Goal: Task Accomplishment & Management: Manage account settings

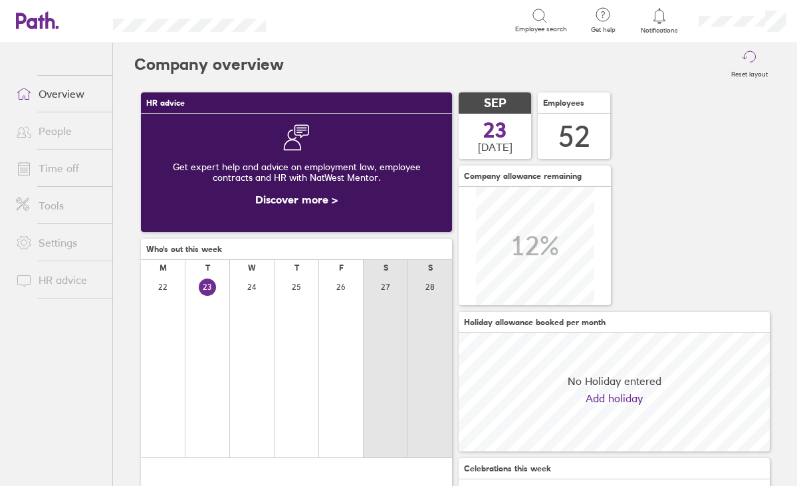
scroll to position [118, 311]
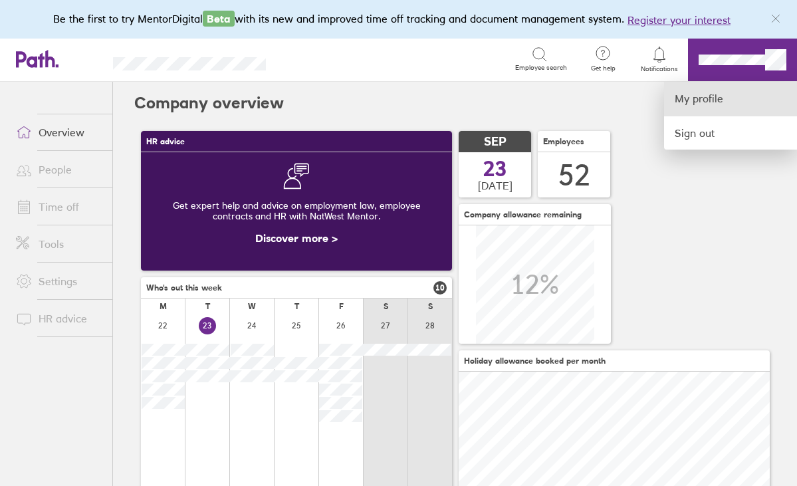
click at [738, 94] on link "My profile" at bounding box center [730, 99] width 133 height 34
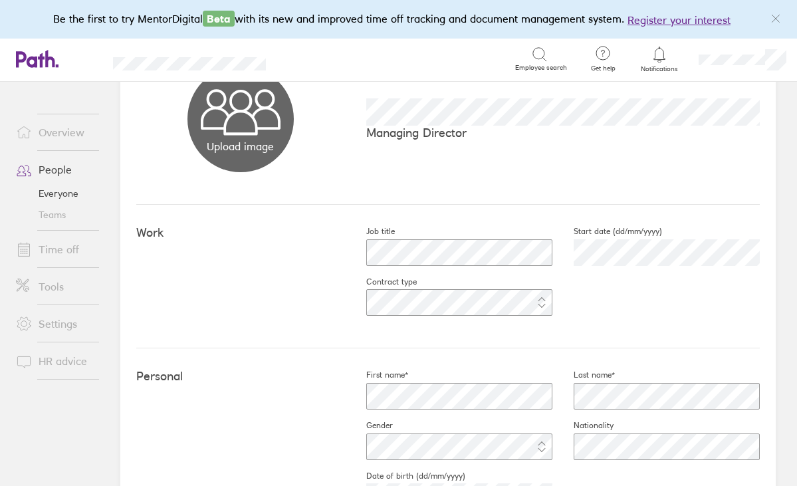
scroll to position [71, 0]
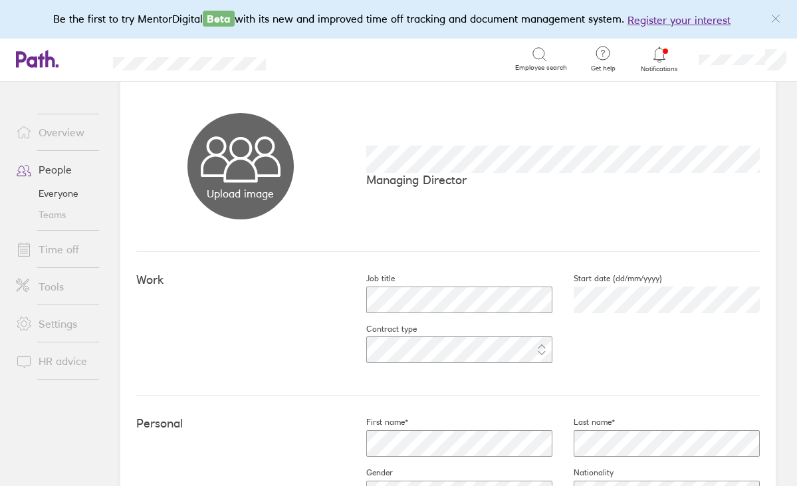
click at [63, 323] on link "Settings" at bounding box center [58, 324] width 107 height 27
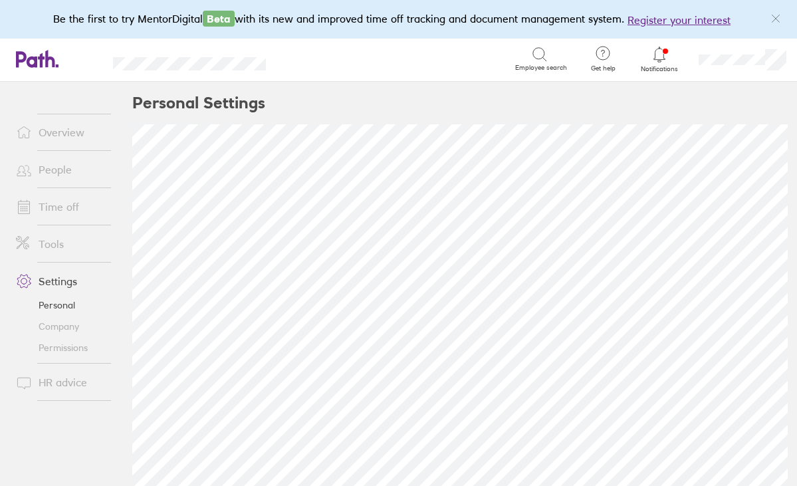
click at [76, 352] on link "Permissions" at bounding box center [58, 347] width 107 height 21
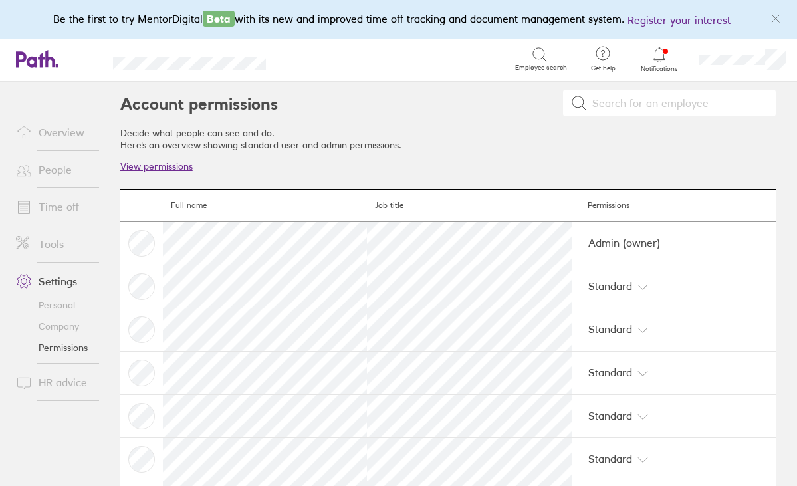
click at [614, 247] on span "Admin (owner)" at bounding box center [674, 242] width 188 height 13
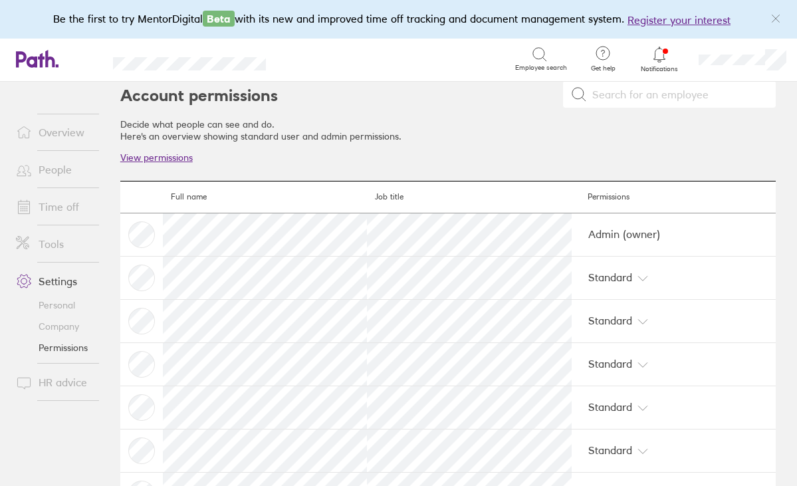
scroll to position [12, 0]
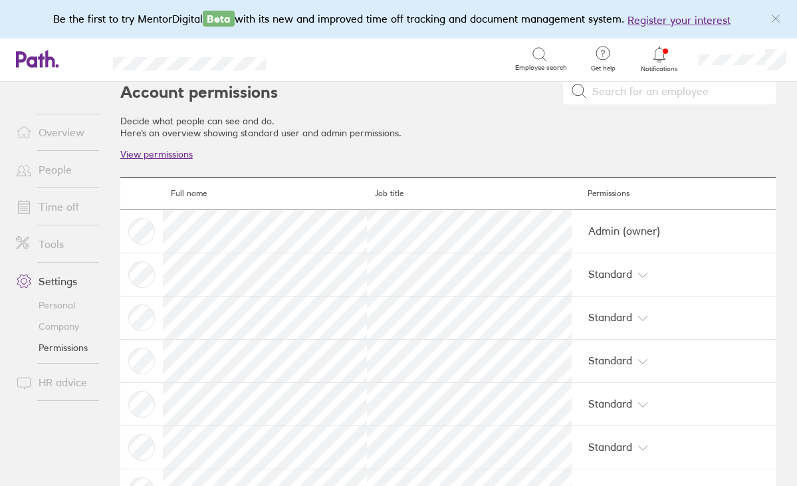
click at [635, 241] on td "Admin (owner)" at bounding box center [674, 231] width 204 height 43
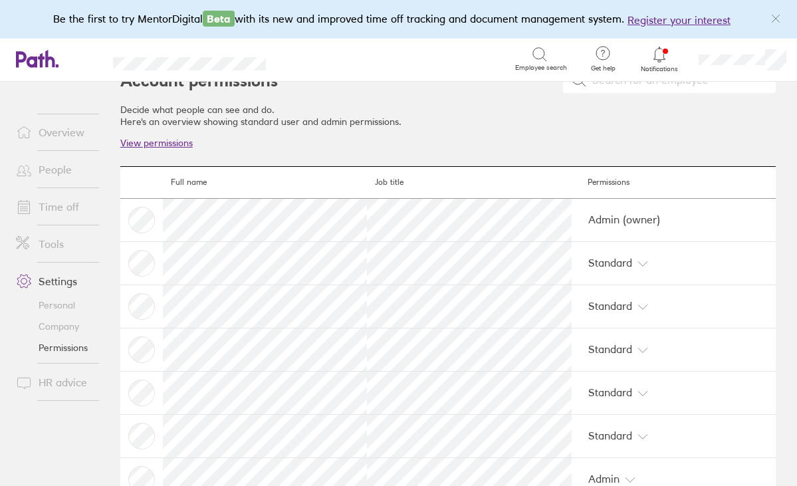
scroll to position [24, 0]
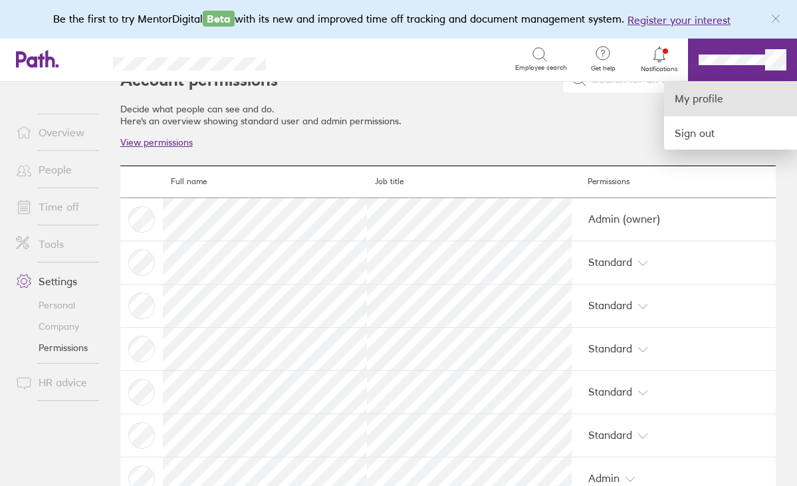
click at [724, 98] on link "My profile" at bounding box center [730, 99] width 133 height 34
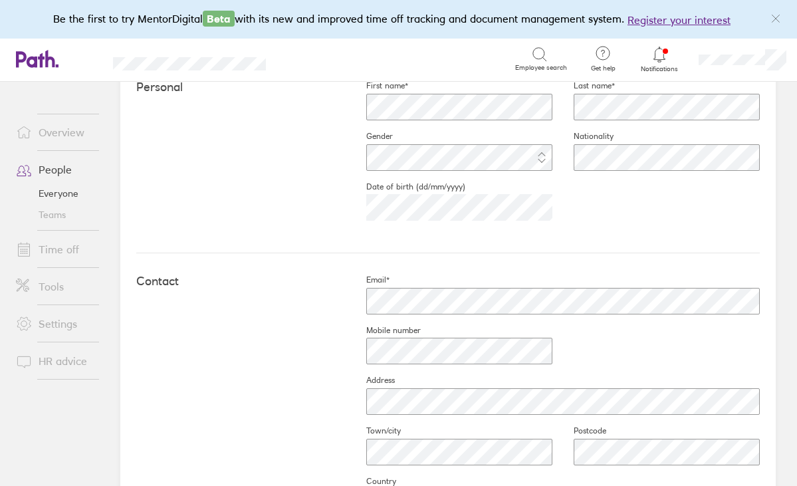
scroll to position [412, 0]
